Goal: Check status: Check status

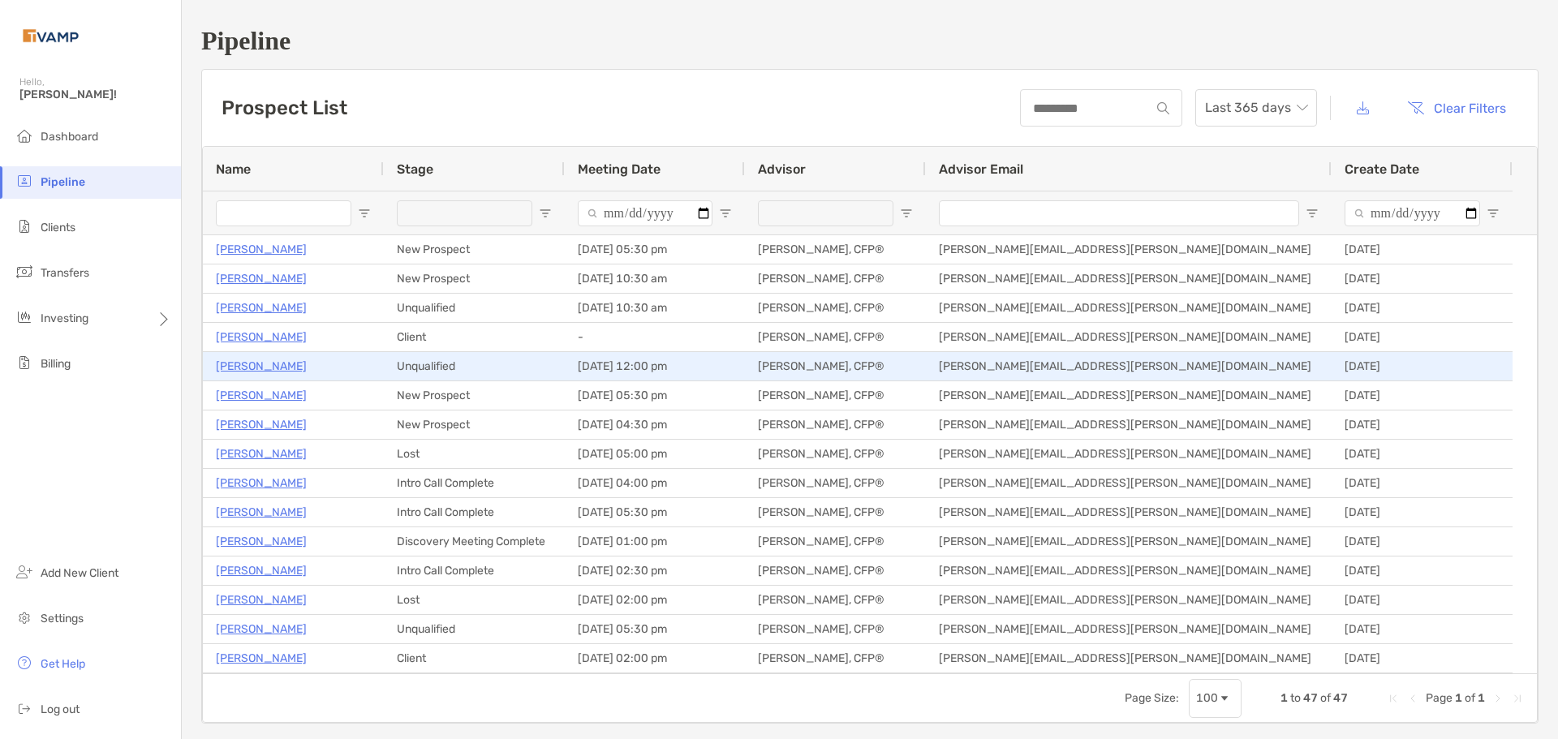
click at [277, 364] on p "[PERSON_NAME]" at bounding box center [261, 366] width 91 height 20
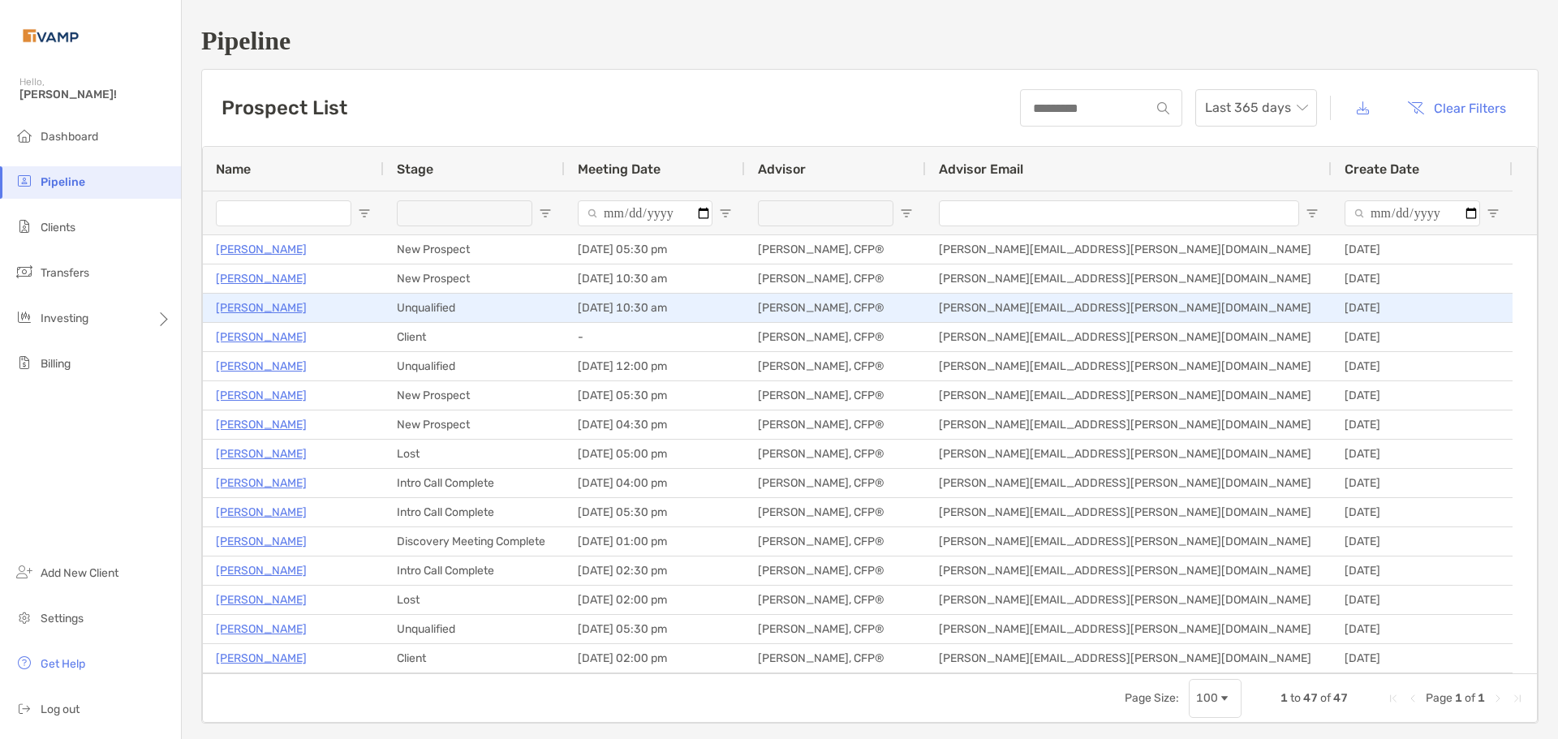
click at [265, 308] on p "Roslin Louis" at bounding box center [261, 308] width 91 height 20
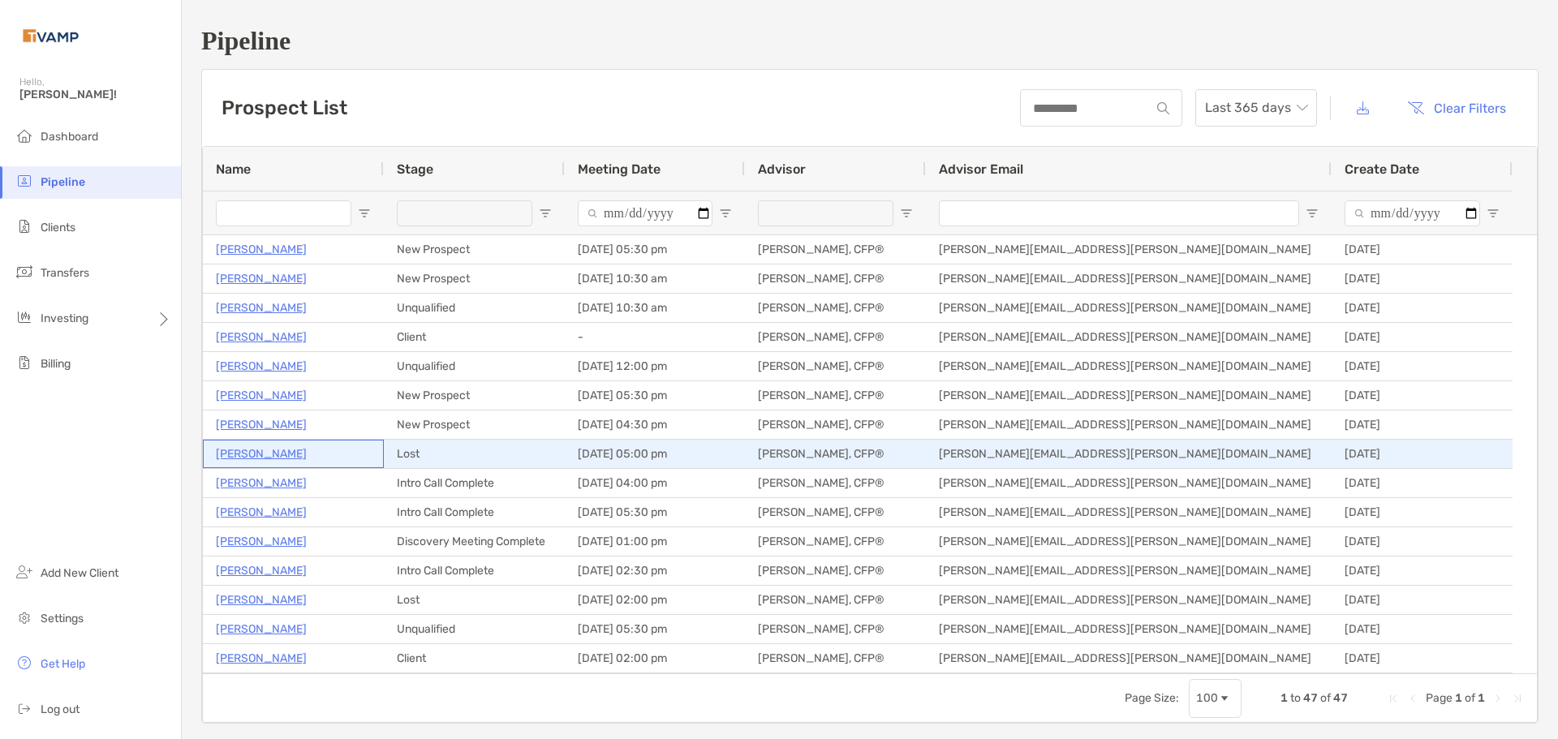
click at [273, 450] on p "Natasha Thomas" at bounding box center [261, 454] width 91 height 20
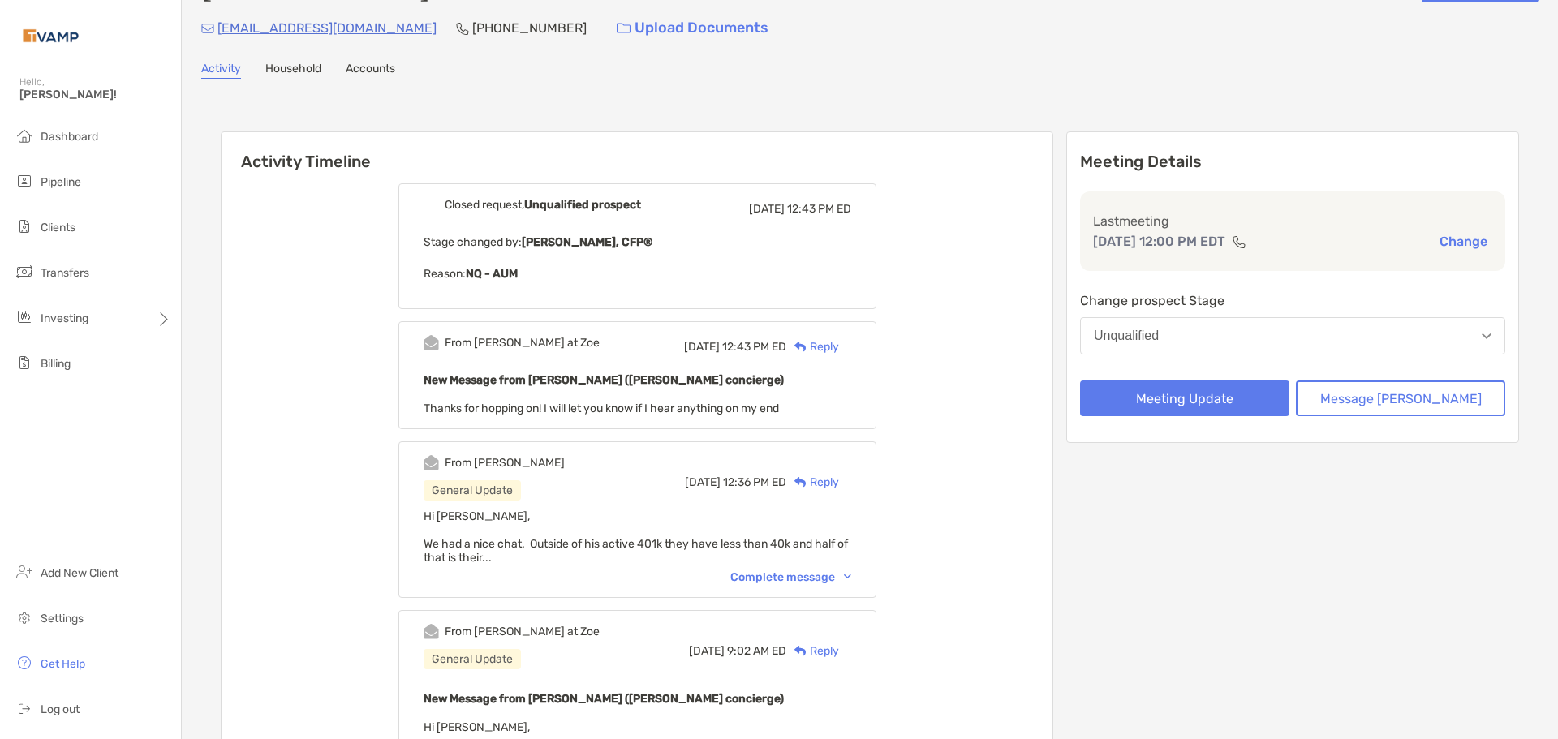
scroll to position [81, 0]
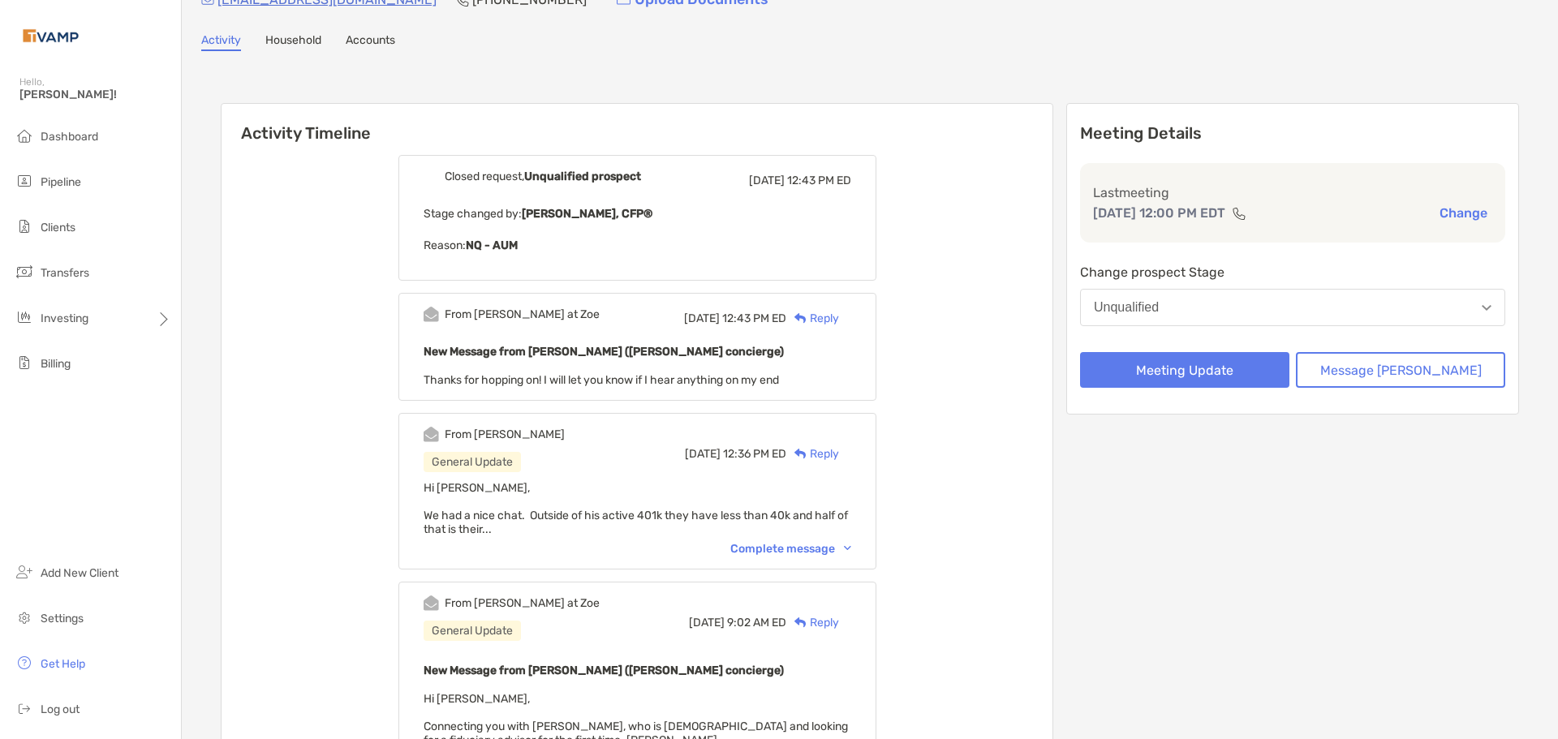
click at [808, 549] on div "Complete message" at bounding box center [790, 549] width 121 height 14
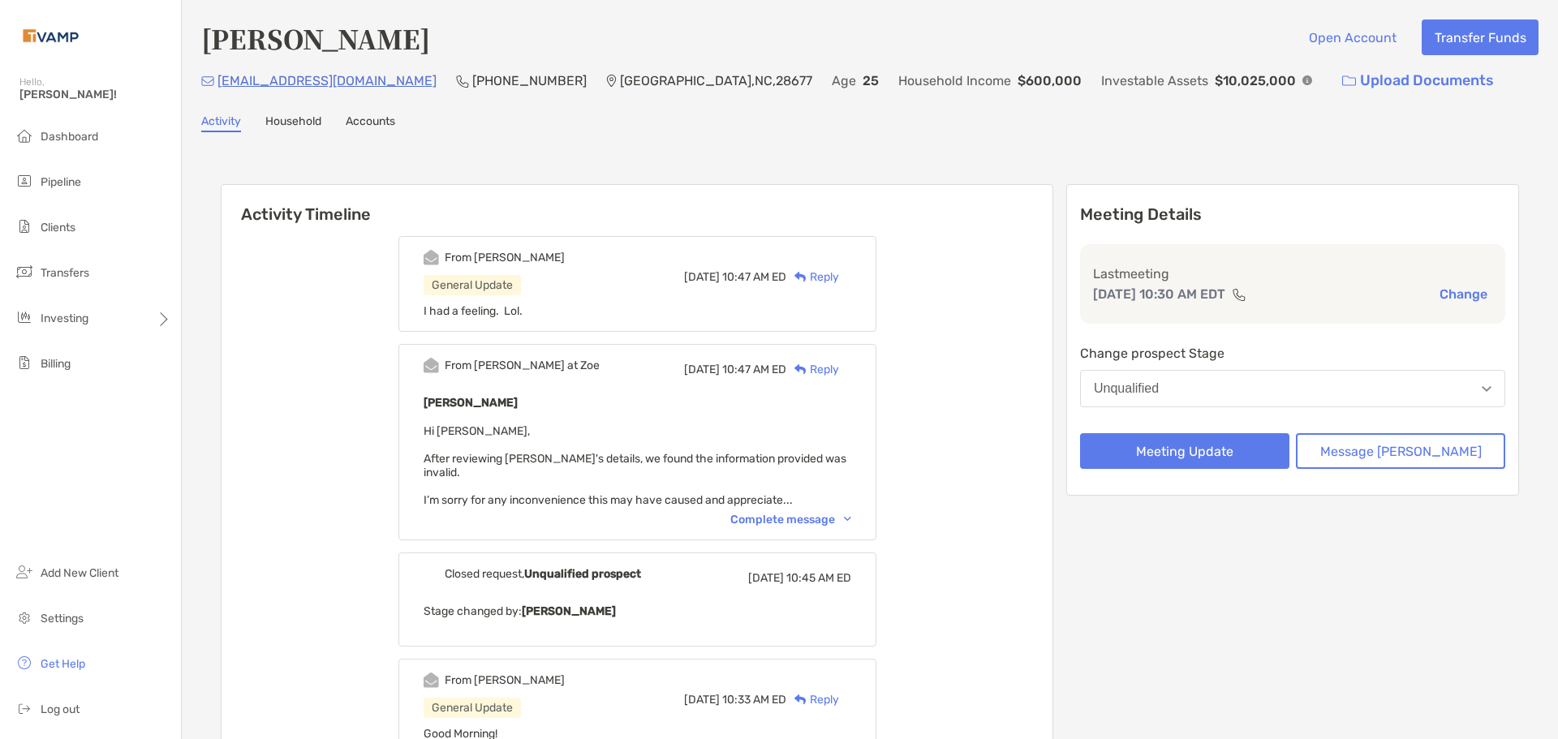
click at [371, 118] on link "Accounts" at bounding box center [370, 123] width 49 height 18
click at [792, 513] on div "Complete message" at bounding box center [790, 520] width 121 height 14
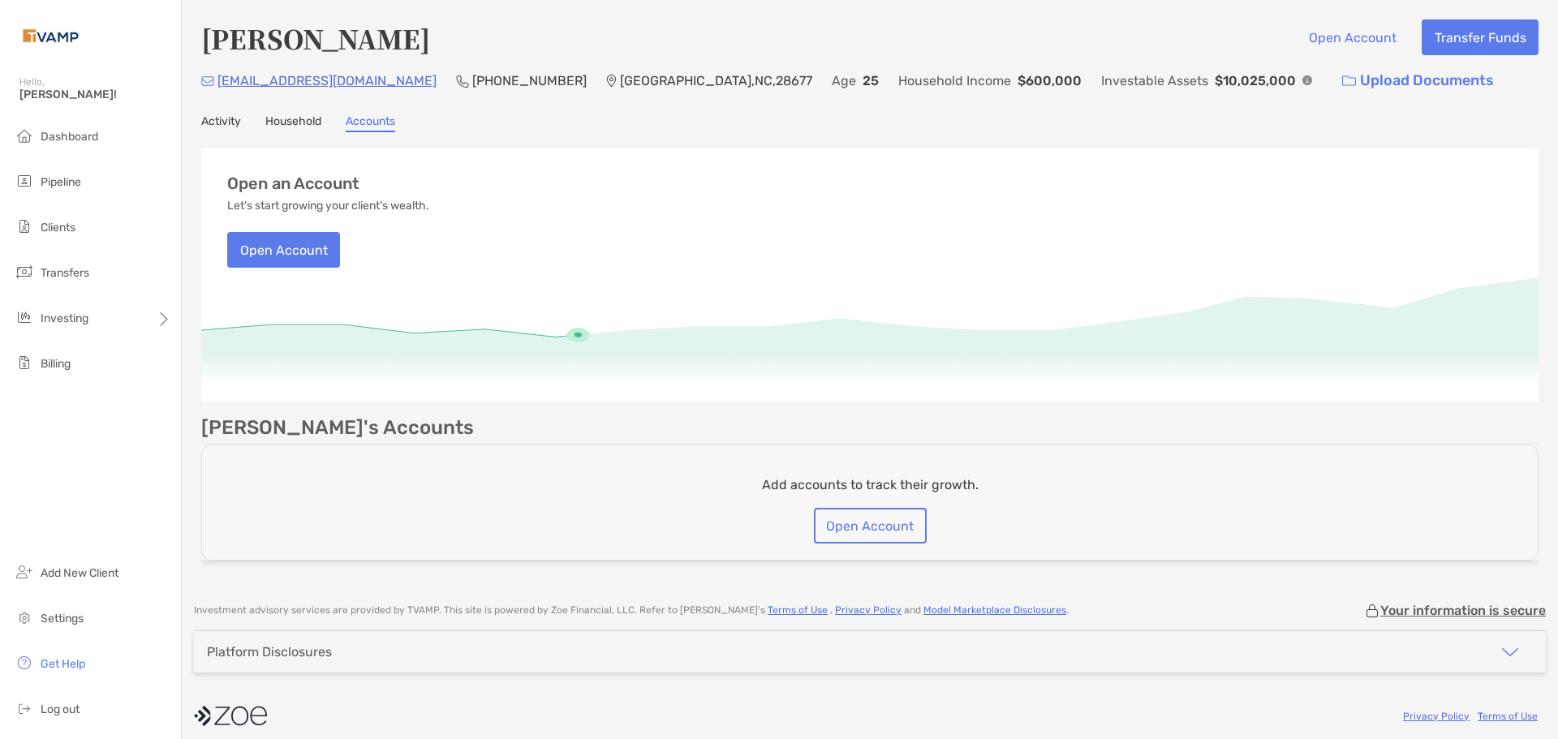
click at [235, 130] on link "Activity" at bounding box center [221, 123] width 40 height 18
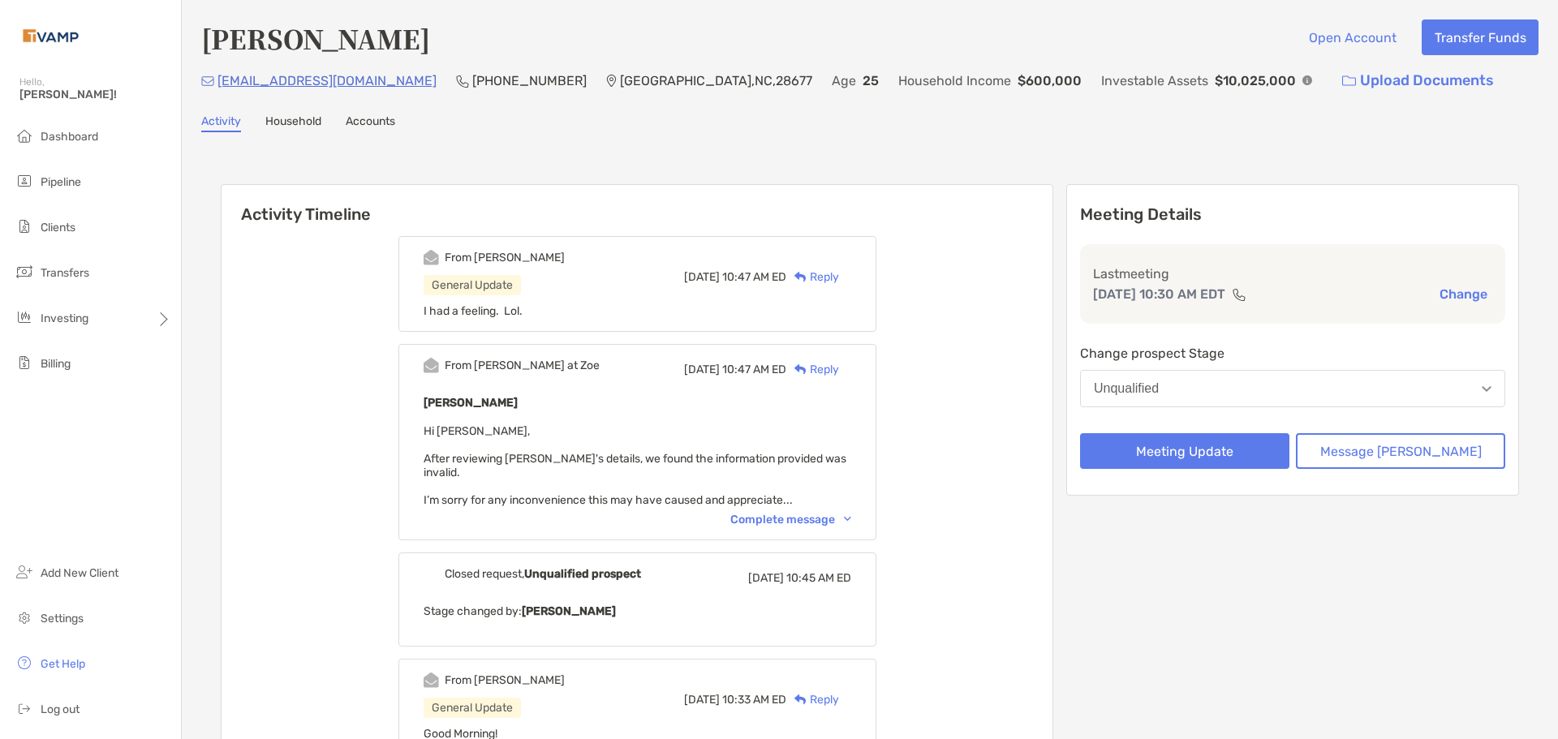
click at [844, 513] on div "Complete message" at bounding box center [790, 520] width 121 height 14
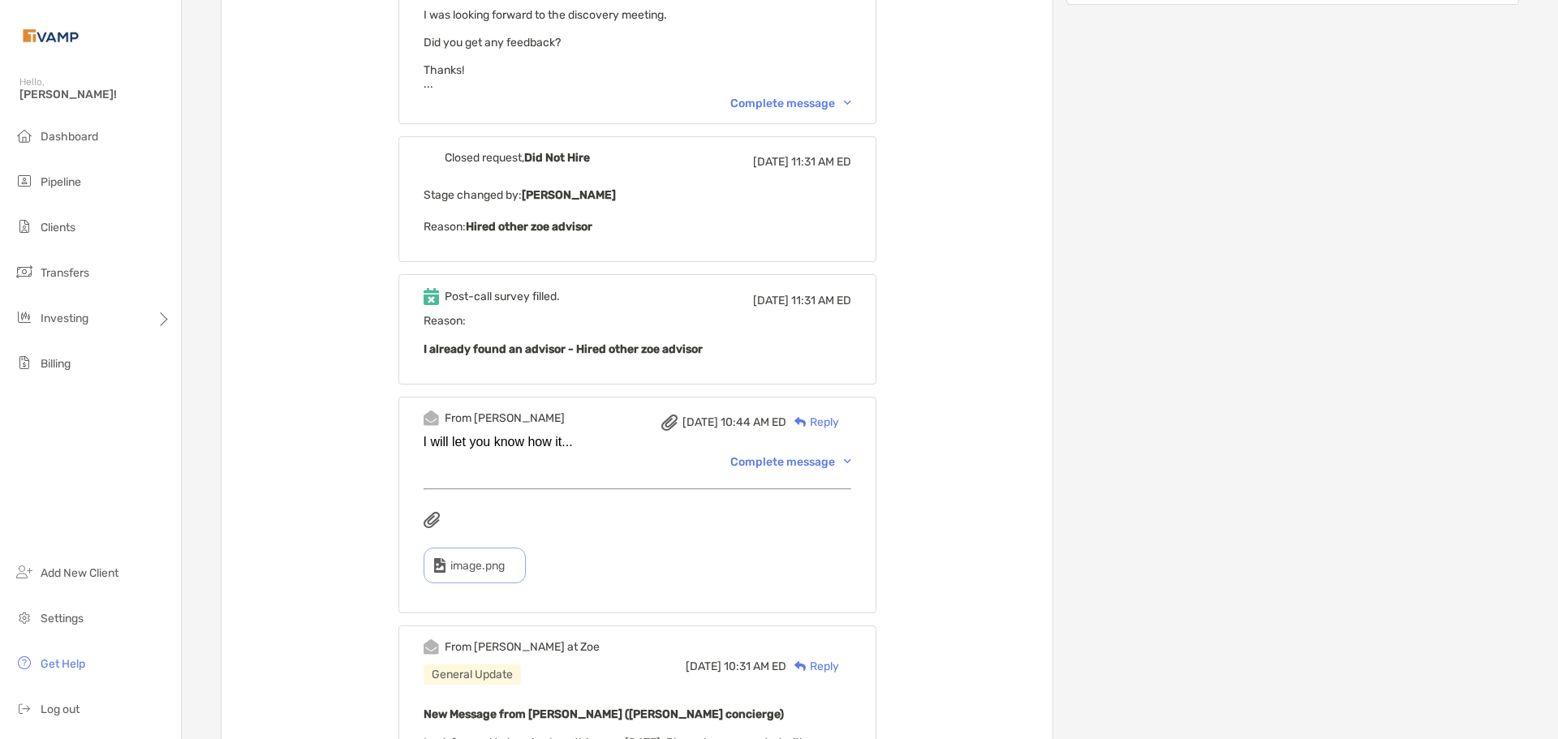
scroll to position [568, 0]
